Goal: Transaction & Acquisition: Subscribe to service/newsletter

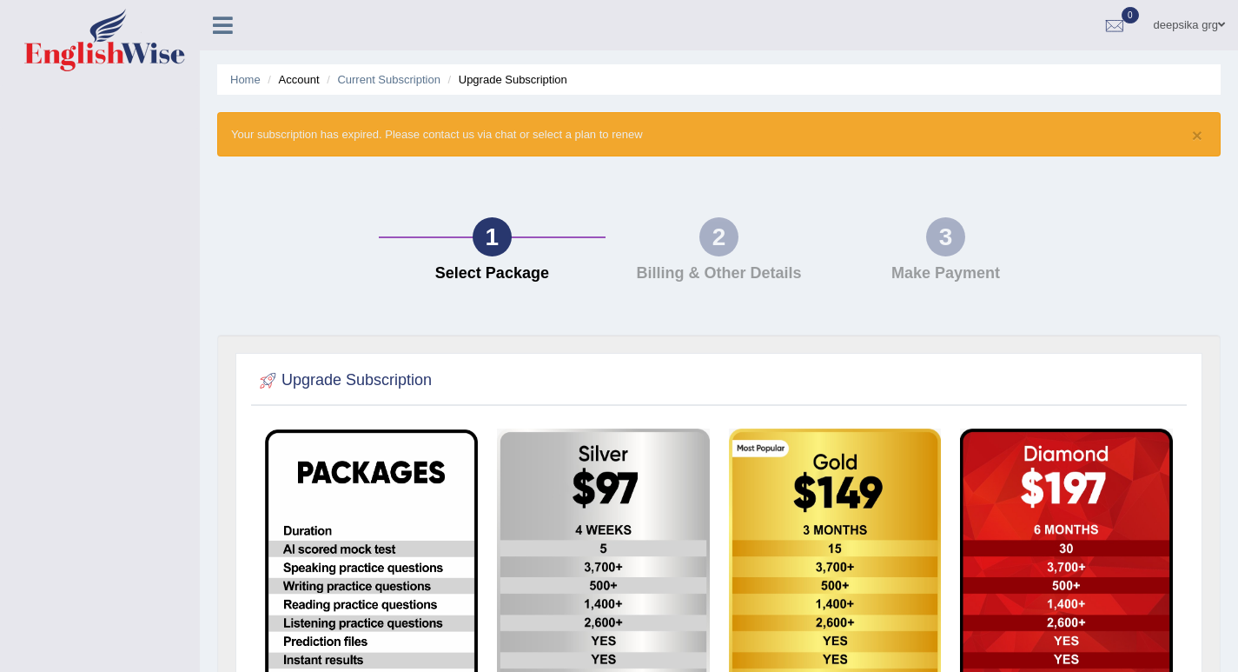
click at [224, 34] on icon at bounding box center [223, 25] width 20 height 23
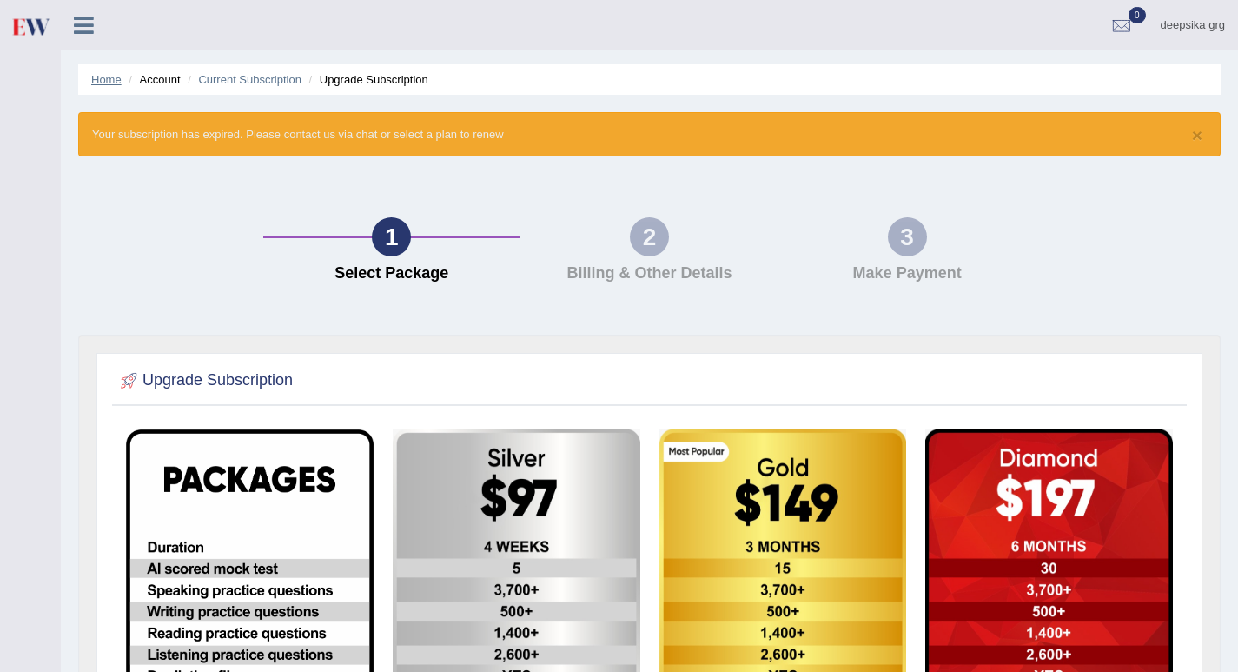
click at [113, 78] on link "Home" at bounding box center [106, 79] width 30 height 13
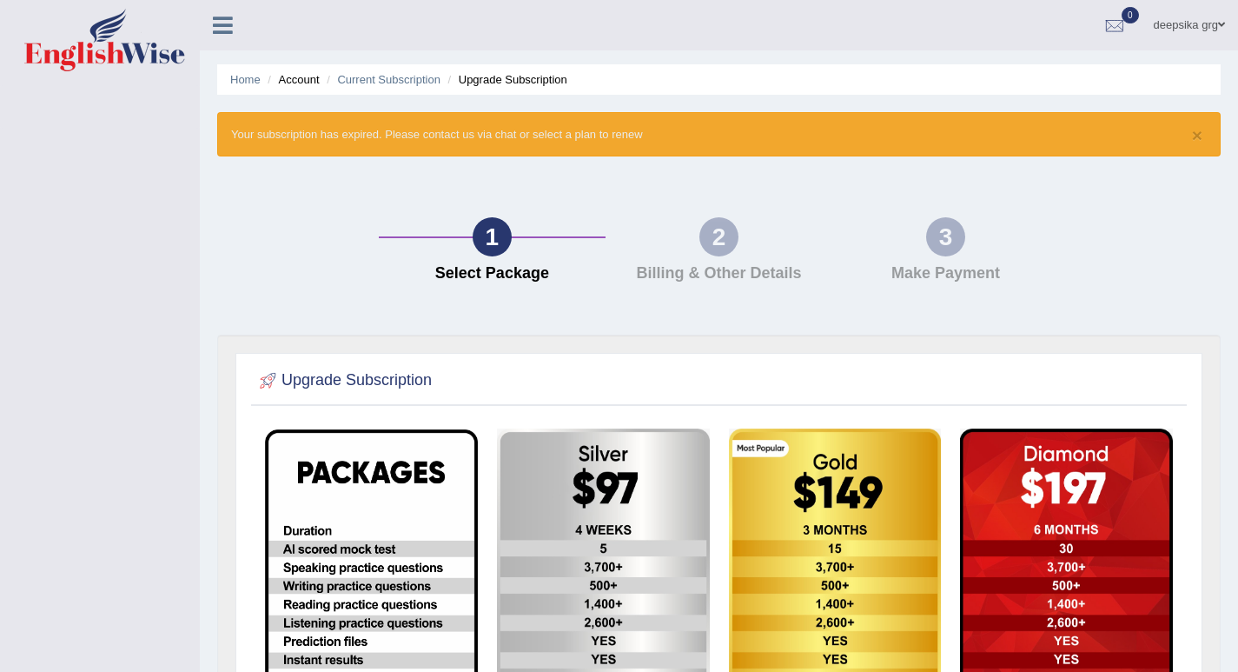
click at [229, 36] on icon at bounding box center [223, 25] width 20 height 23
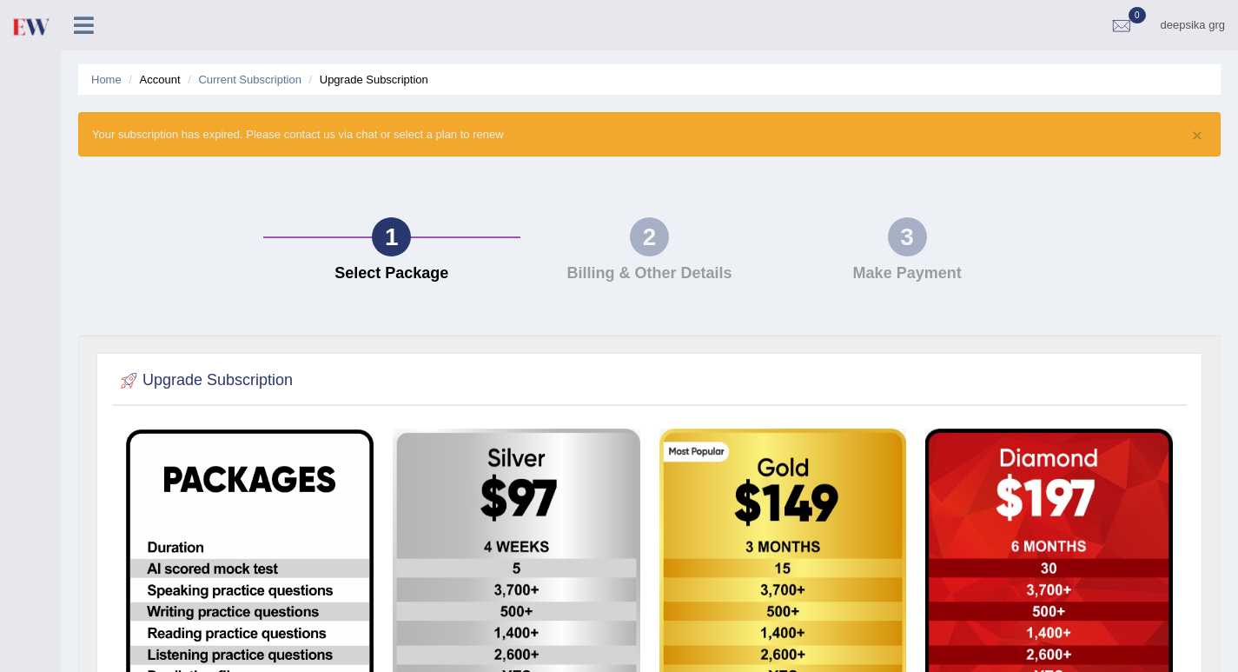
click at [62, 11] on link at bounding box center [84, 23] width 46 height 26
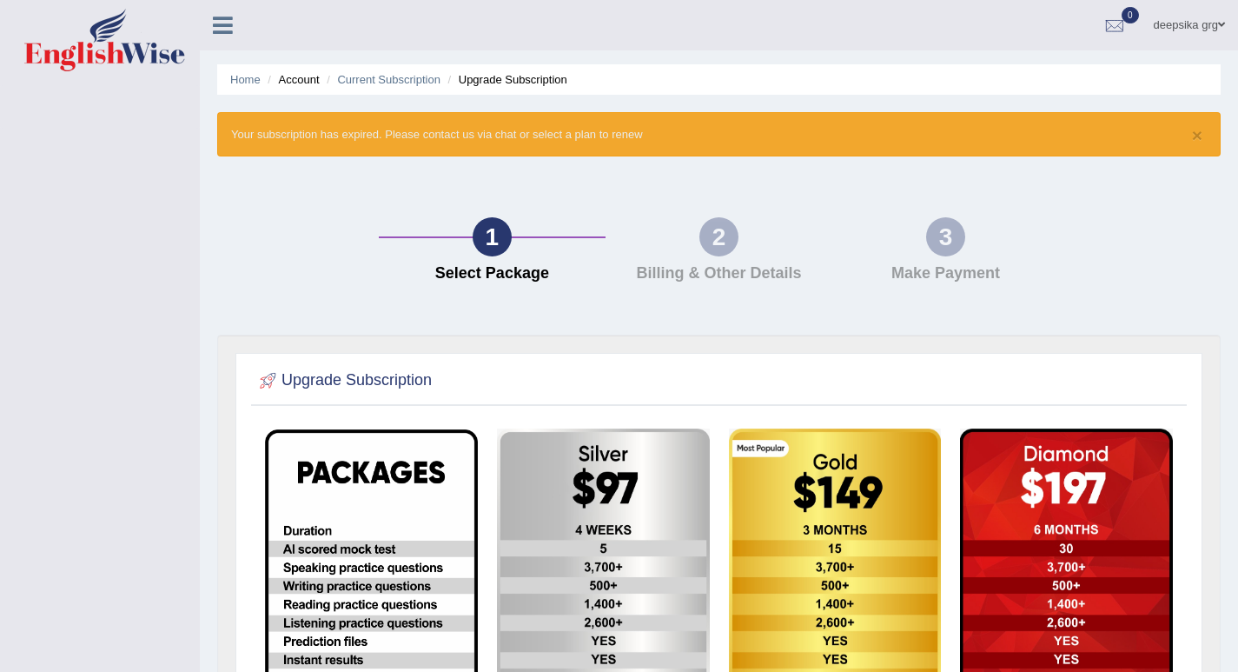
click at [225, 27] on icon at bounding box center [223, 25] width 20 height 23
click at [307, 76] on li "Account" at bounding box center [291, 79] width 56 height 17
click at [250, 83] on link "Home" at bounding box center [245, 79] width 30 height 13
click at [227, 24] on icon at bounding box center [223, 25] width 20 height 23
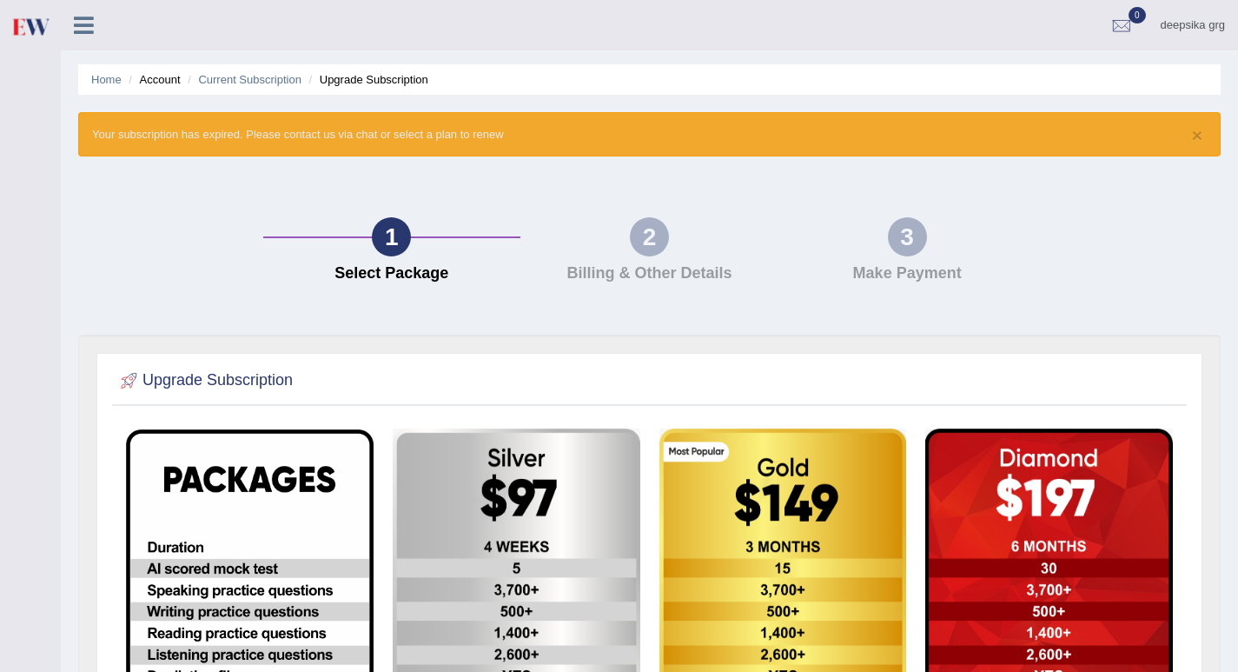
click at [91, 26] on icon at bounding box center [84, 25] width 20 height 23
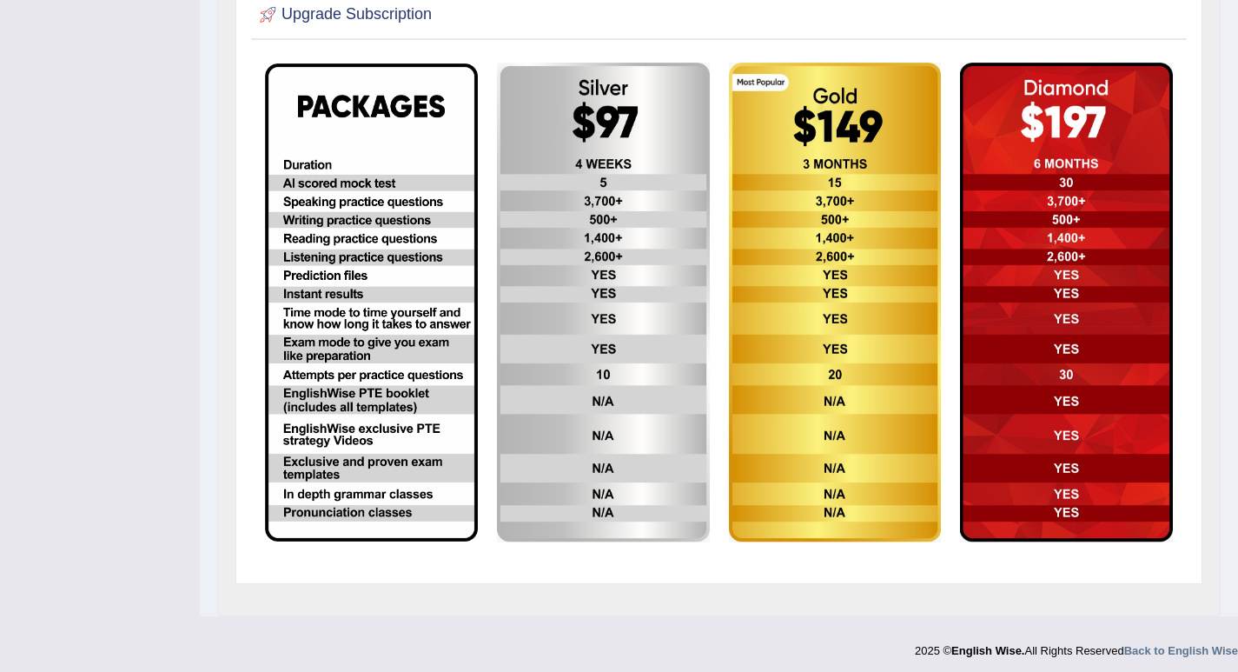
scroll to position [371, 0]
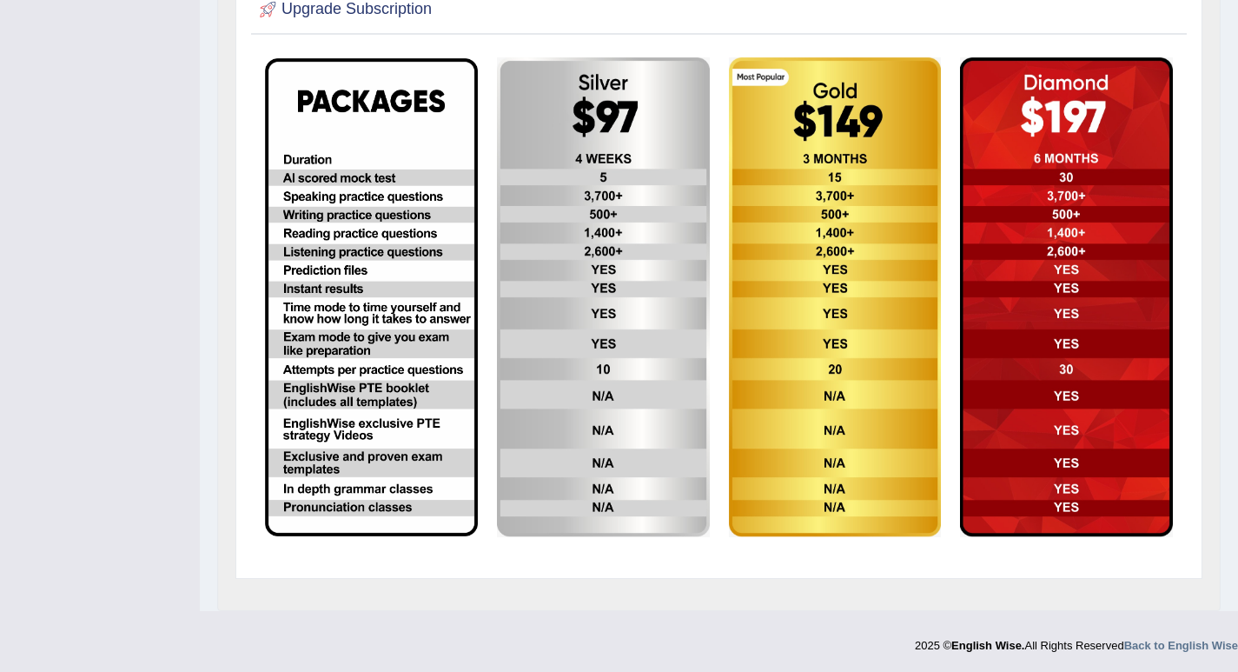
click at [316, 215] on img at bounding box center [371, 297] width 213 height 478
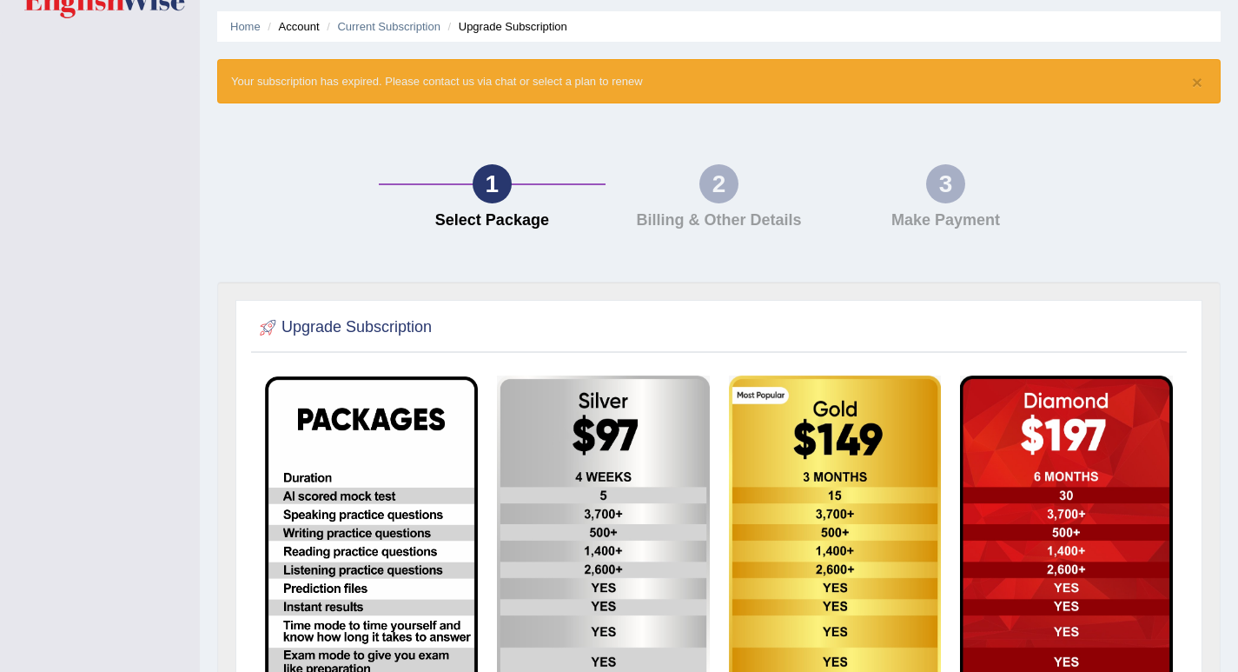
scroll to position [23, 0]
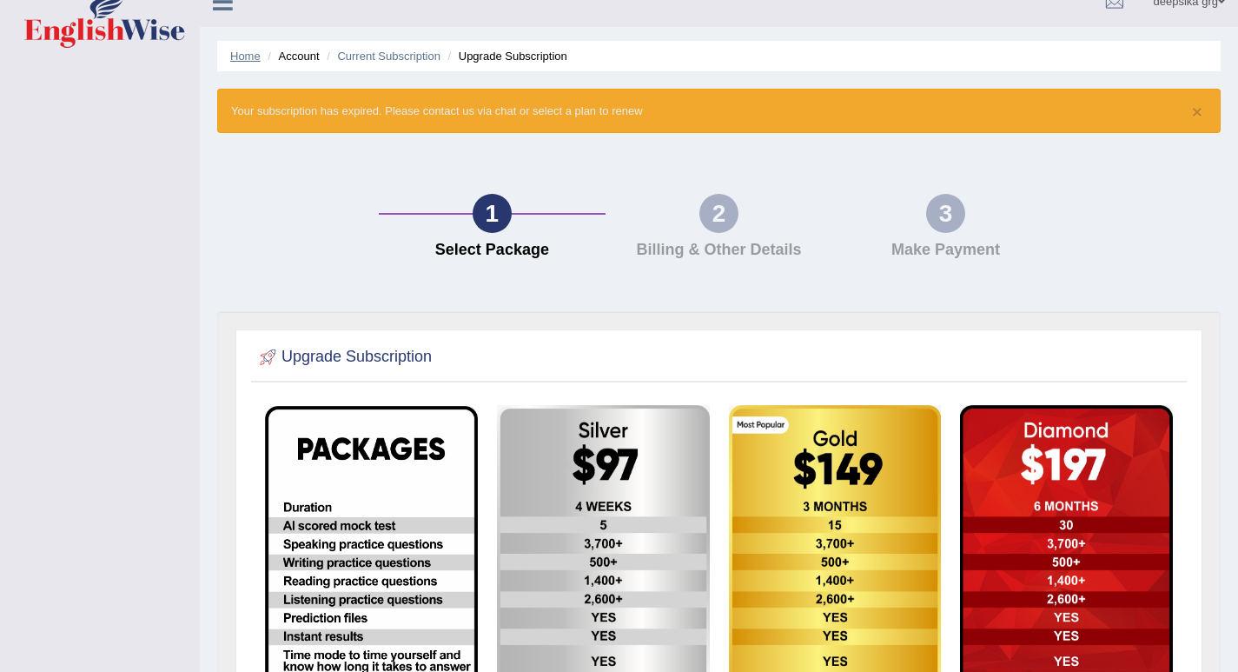
click at [242, 50] on link "Home" at bounding box center [245, 56] width 30 height 13
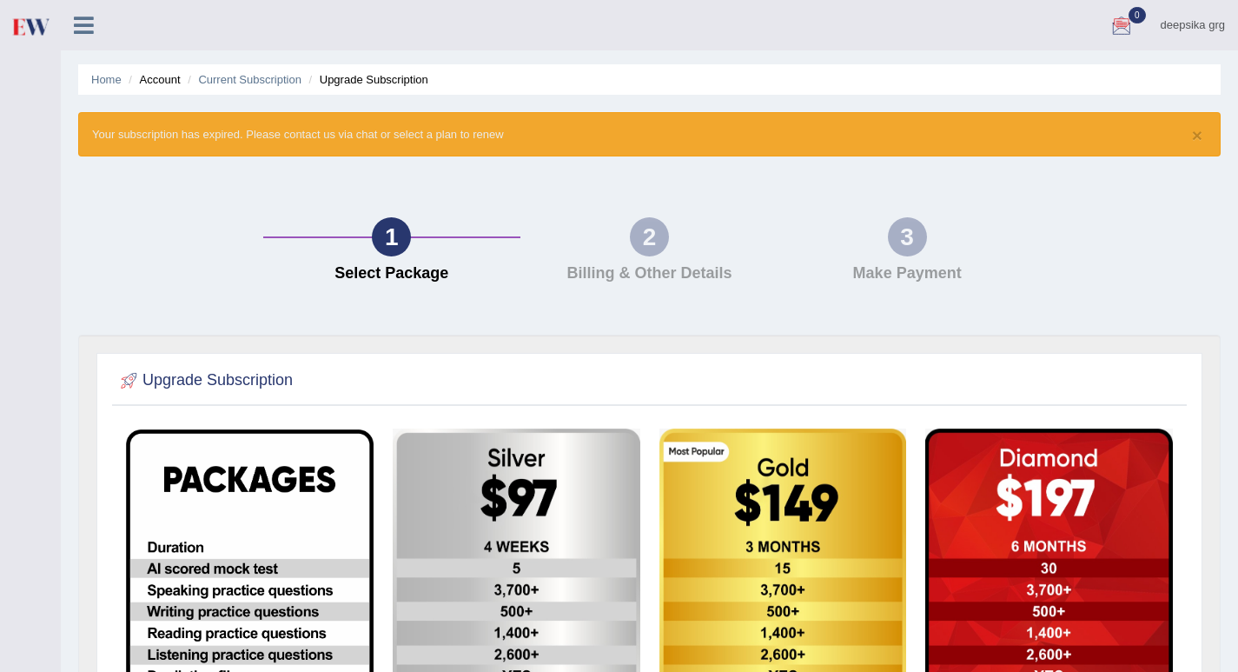
click at [102, 95] on ul "Home Account Current Subscription Upgrade Subscription" at bounding box center [649, 79] width 1142 height 30
click at [172, 72] on li "Account" at bounding box center [152, 79] width 56 height 17
click at [601, 281] on h4 "Billing & Other Details" at bounding box center [649, 273] width 241 height 17
click at [890, 229] on div "3" at bounding box center [907, 236] width 39 height 39
click at [91, 22] on icon at bounding box center [84, 25] width 20 height 23
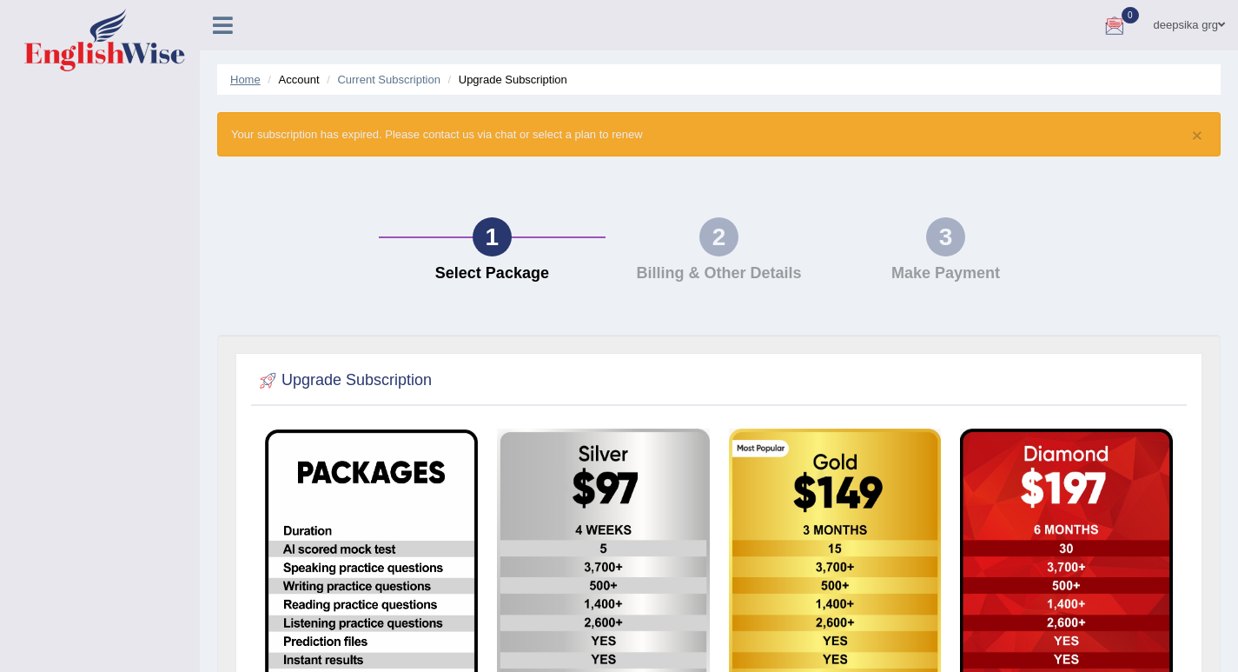
click at [248, 73] on link "Home" at bounding box center [245, 79] width 30 height 13
click at [219, 36] on icon at bounding box center [223, 25] width 20 height 23
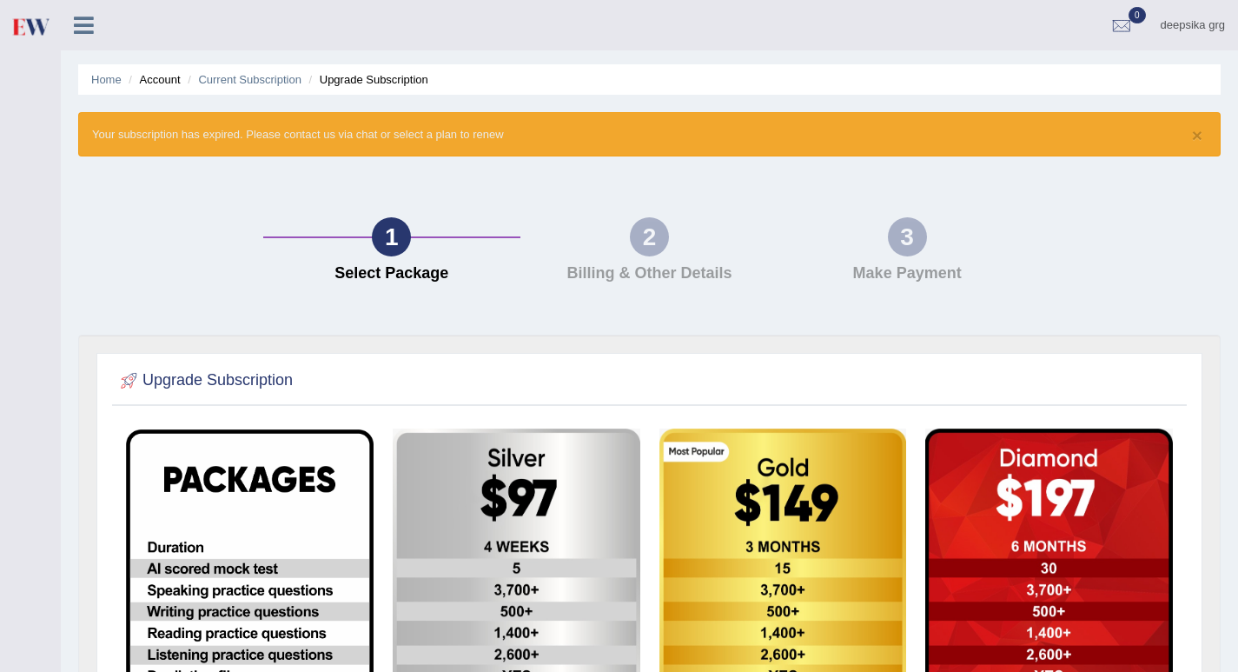
click at [38, 30] on img at bounding box center [29, 27] width 39 height 36
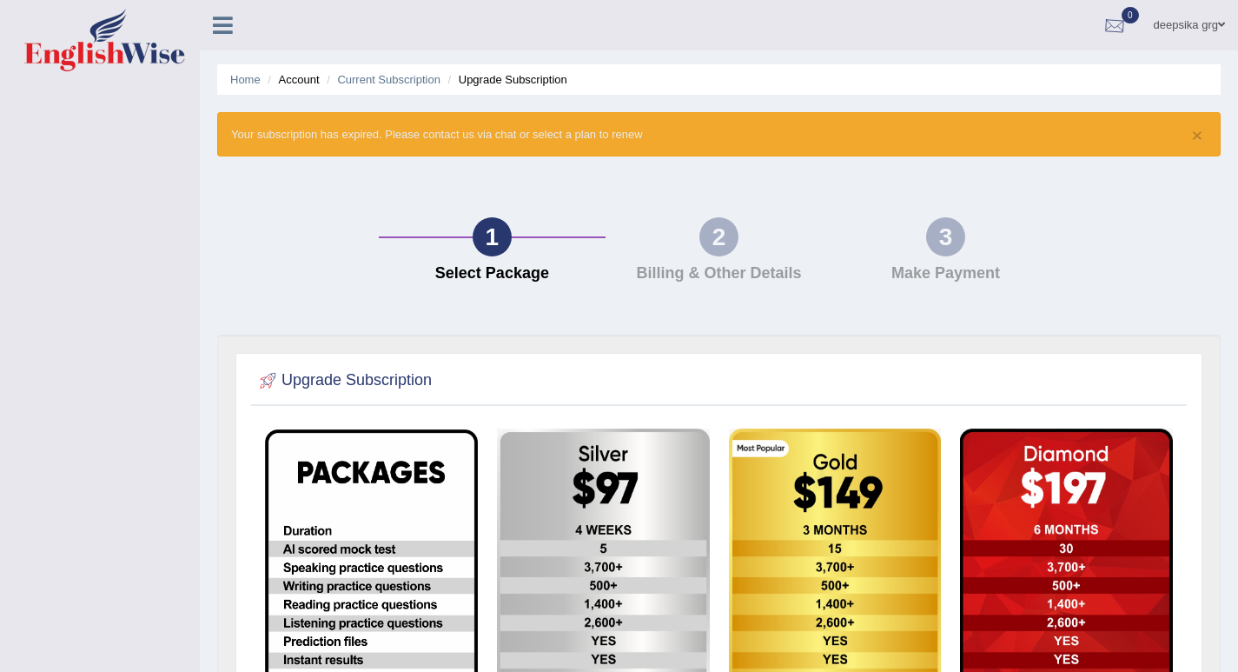
click at [1114, 29] on div at bounding box center [1115, 26] width 26 height 26
drag, startPoint x: 1072, startPoint y: 233, endPoint x: 1063, endPoint y: 234, distance: 9.6
click at [1070, 234] on div "1 Select Package 2 Billing & Other Details 3 Make Payment" at bounding box center [719, 254] width 1021 height 161
click at [235, 77] on link "Home" at bounding box center [245, 79] width 30 height 13
